Goal: Consume media (video, audio)

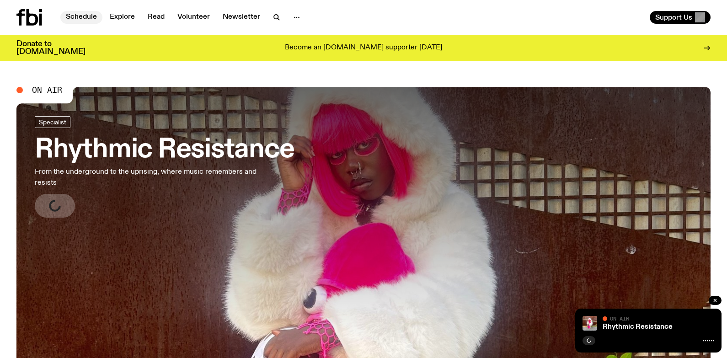
click at [79, 16] on link "Schedule" at bounding box center [81, 17] width 42 height 13
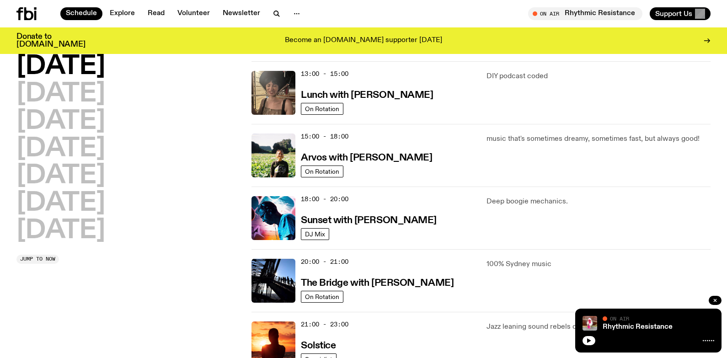
scroll to position [272, 0]
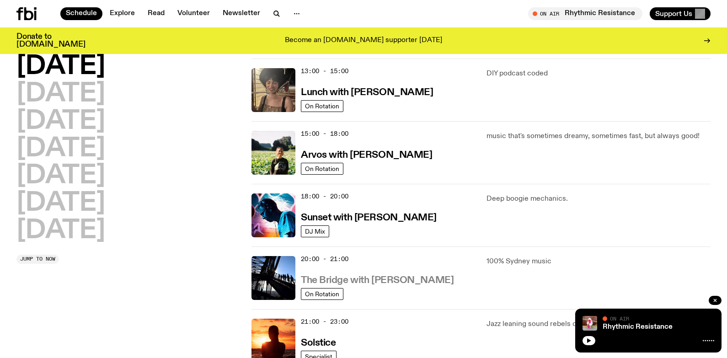
click at [393, 282] on h3 "The Bridge with [PERSON_NAME]" at bounding box center [377, 281] width 153 height 10
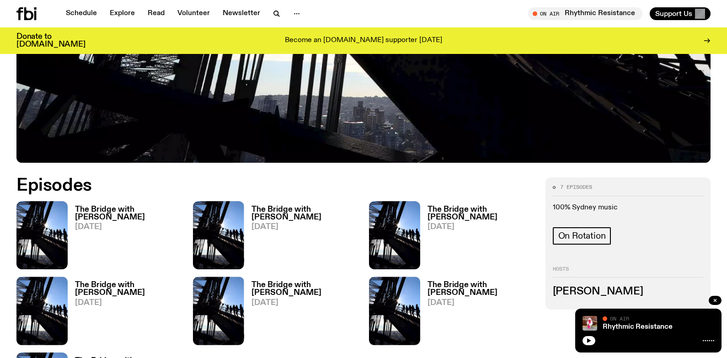
scroll to position [362, 0]
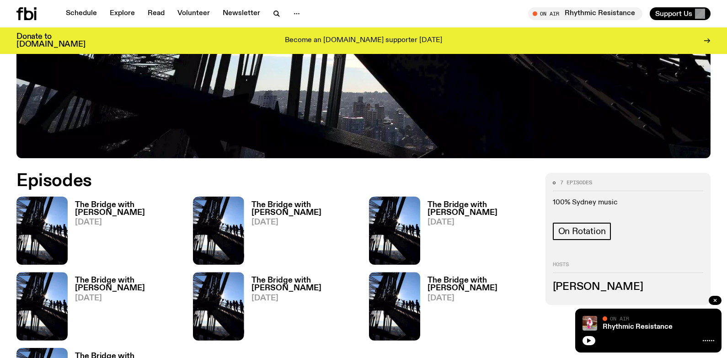
click at [106, 212] on h3 "The Bridge with [PERSON_NAME]" at bounding box center [128, 209] width 107 height 16
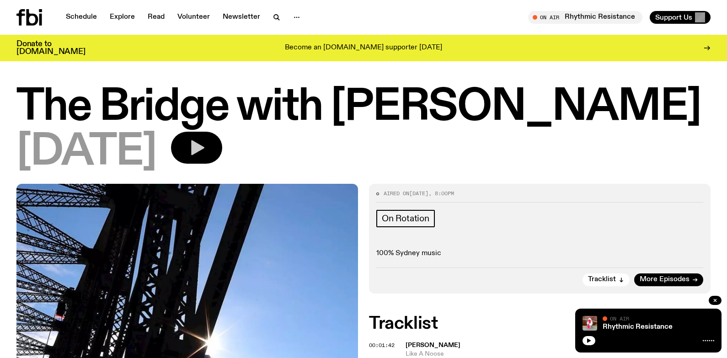
click at [206, 154] on icon "button" at bounding box center [197, 148] width 18 height 18
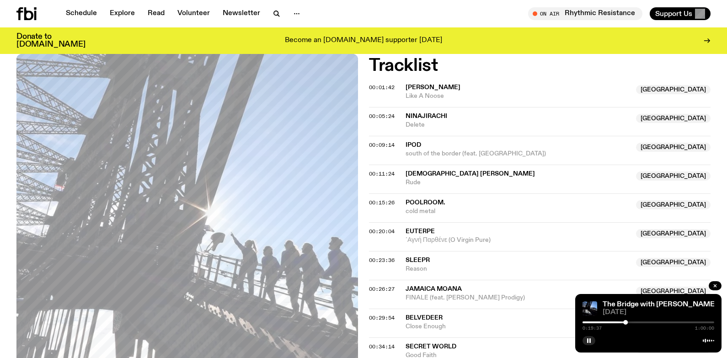
scroll to position [273, 0]
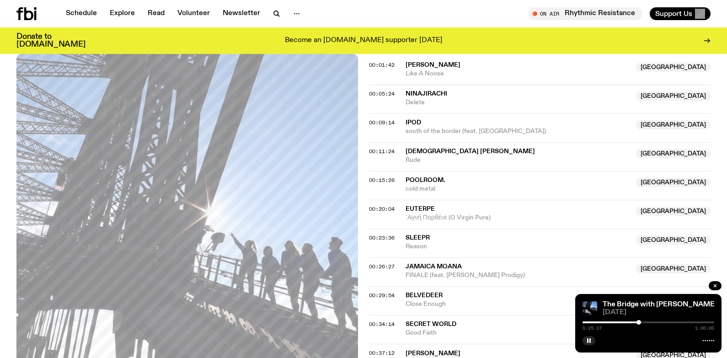
click at [639, 322] on div at bounding box center [639, 322] width 5 height 5
click at [643, 322] on div at bounding box center [642, 322] width 5 height 5
click at [649, 323] on div at bounding box center [648, 322] width 5 height 5
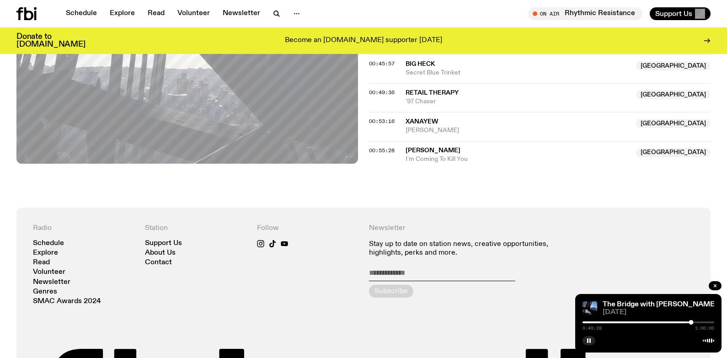
scroll to position [548, 0]
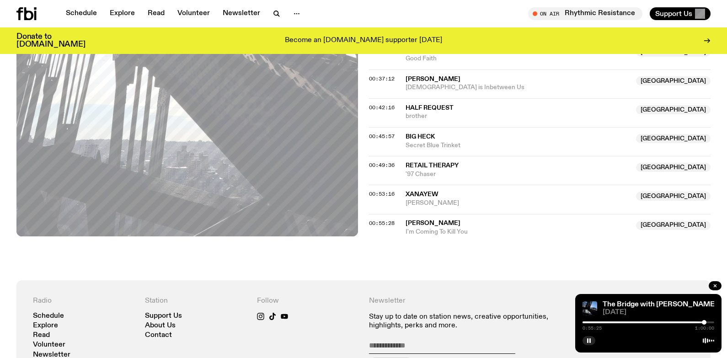
click at [705, 323] on div at bounding box center [704, 322] width 5 height 5
